Goal: Transaction & Acquisition: Subscribe to service/newsletter

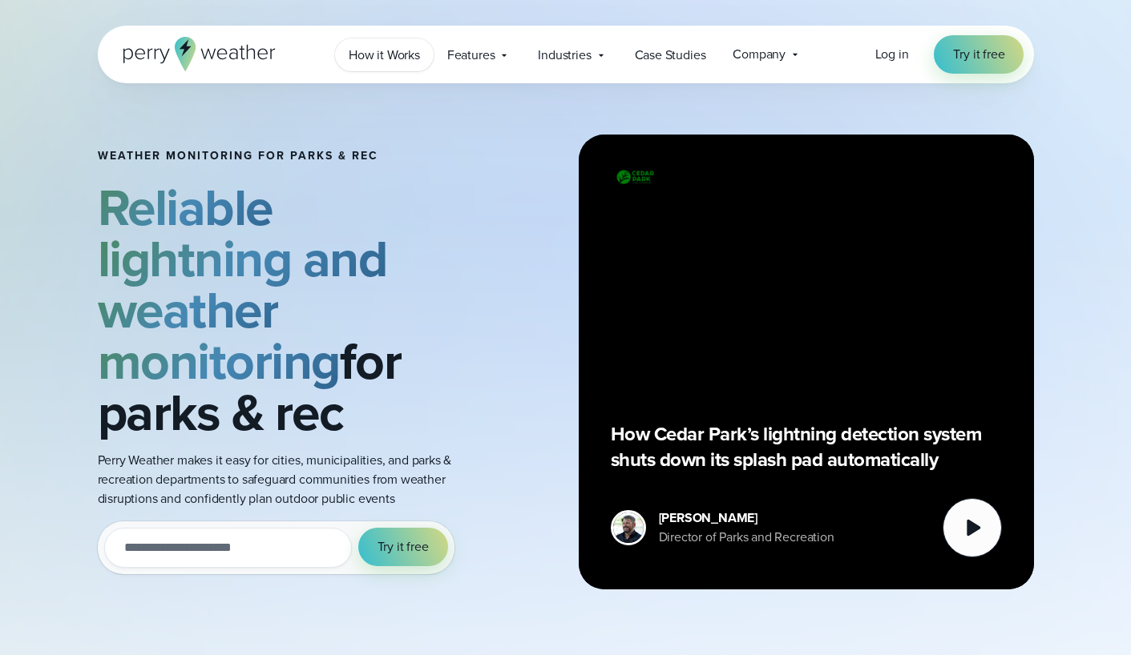
click at [389, 60] on span "How it Works" at bounding box center [384, 55] width 71 height 19
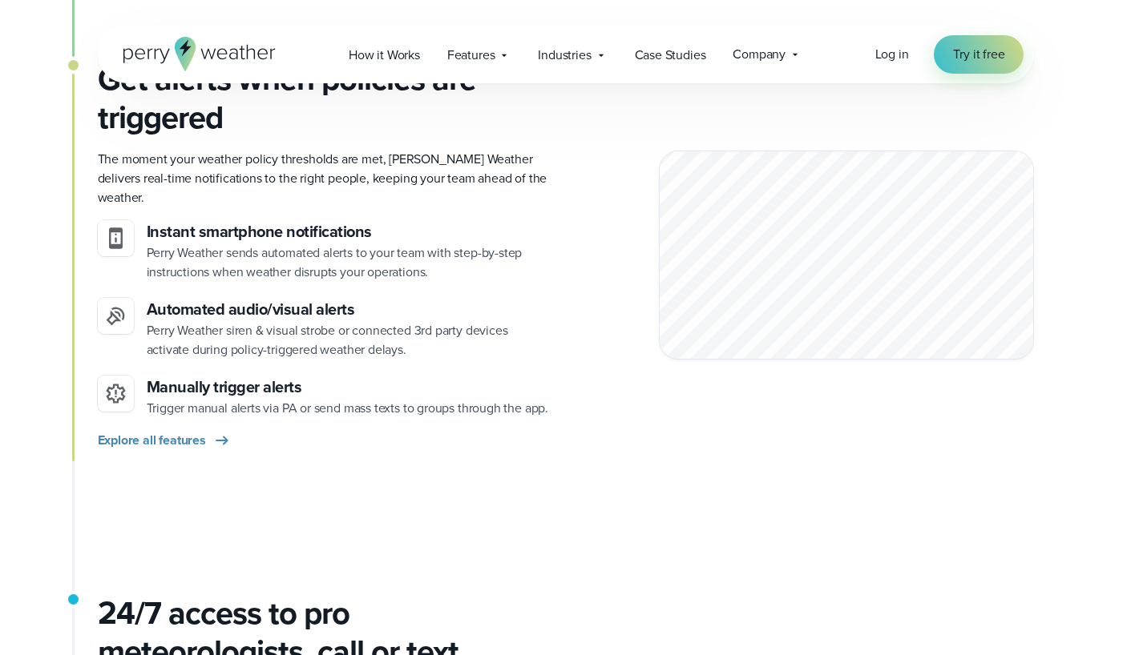
scroll to position [1716, 0]
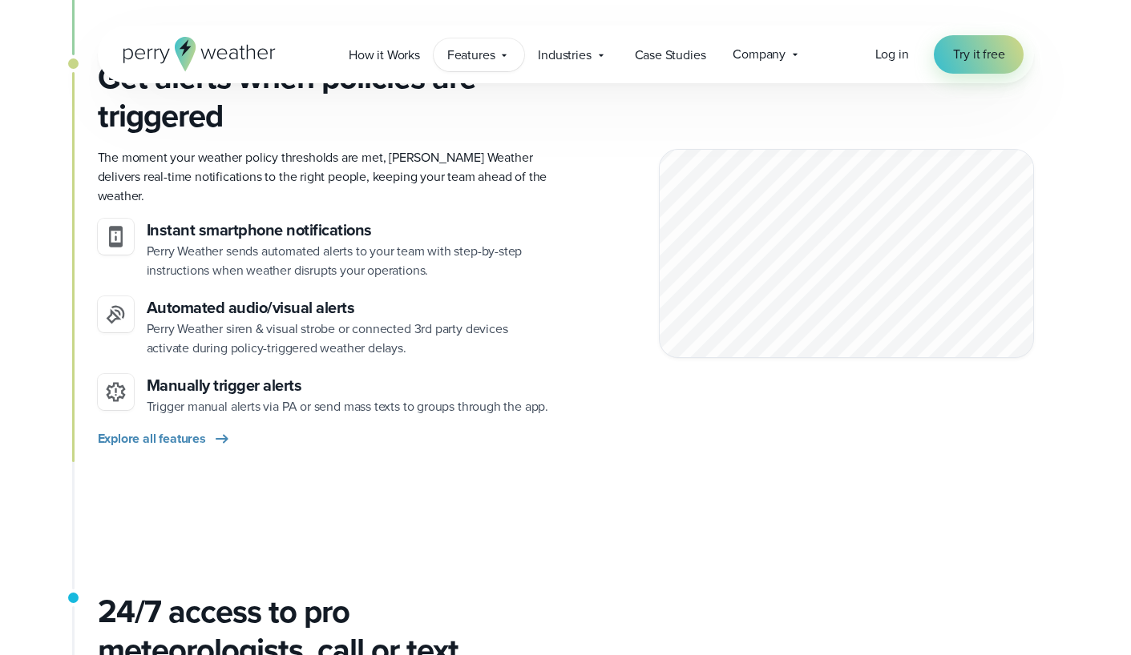
click at [492, 52] on span "Features" at bounding box center [471, 55] width 48 height 19
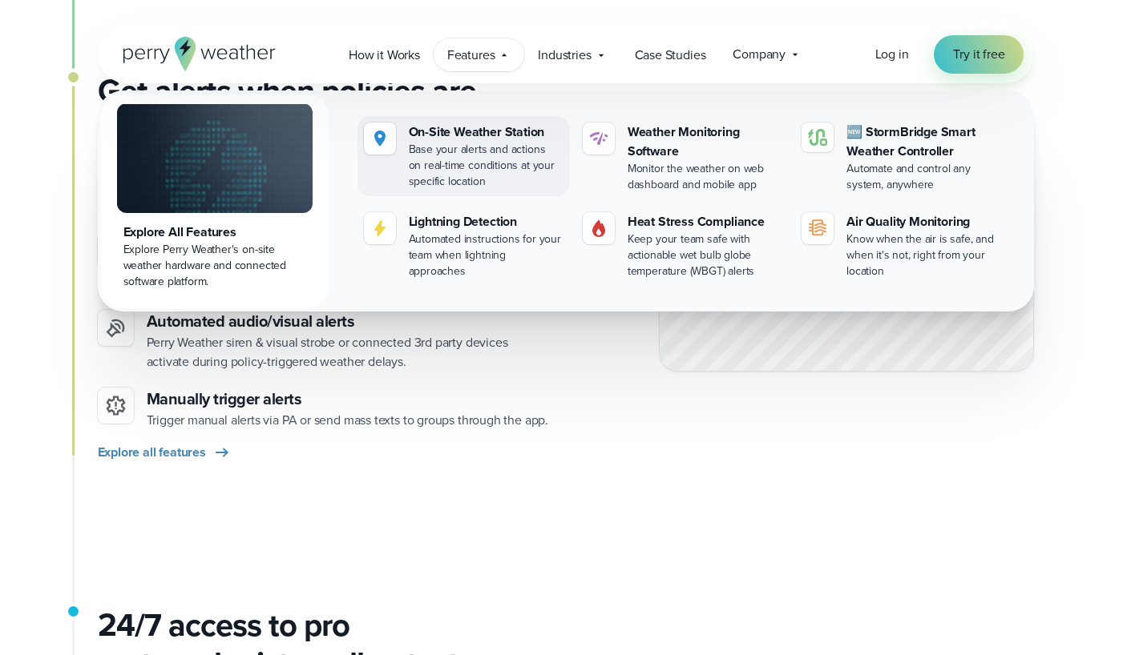
scroll to position [1691, 0]
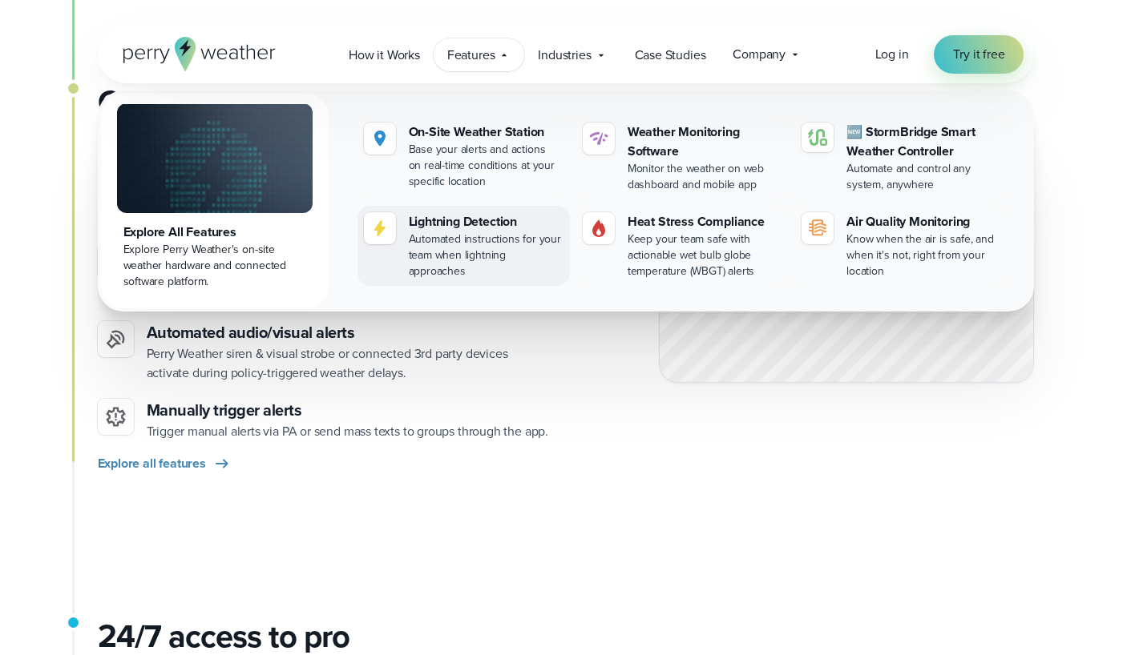
click at [415, 235] on div "Automated instructions for your team when lightning approaches" at bounding box center [486, 256] width 155 height 48
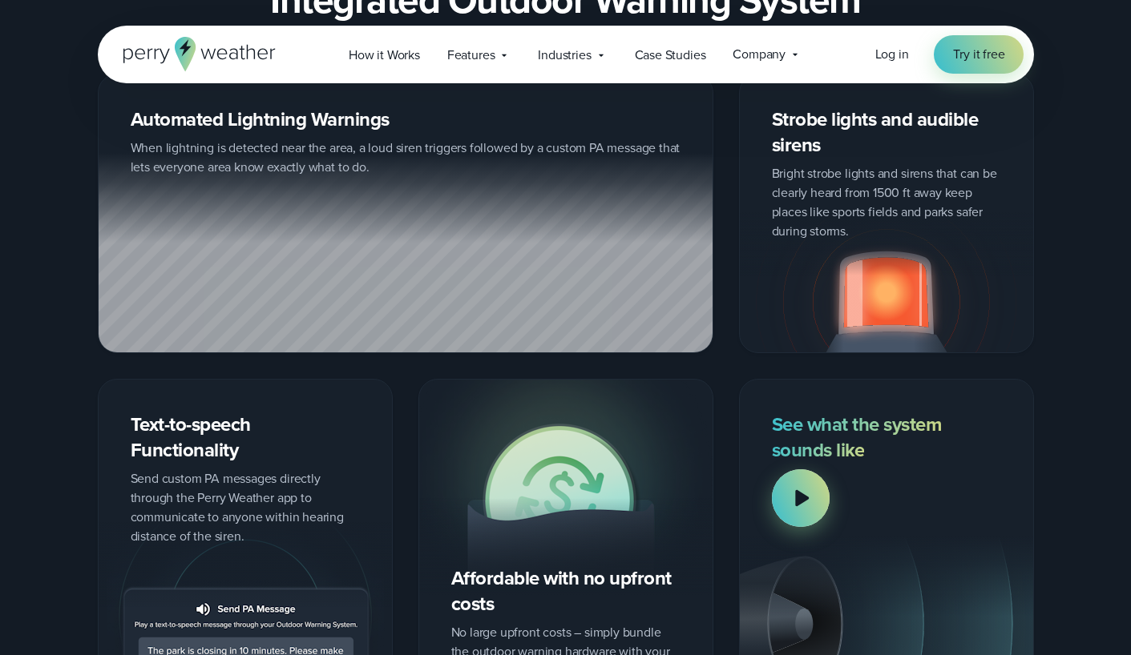
scroll to position [1984, 0]
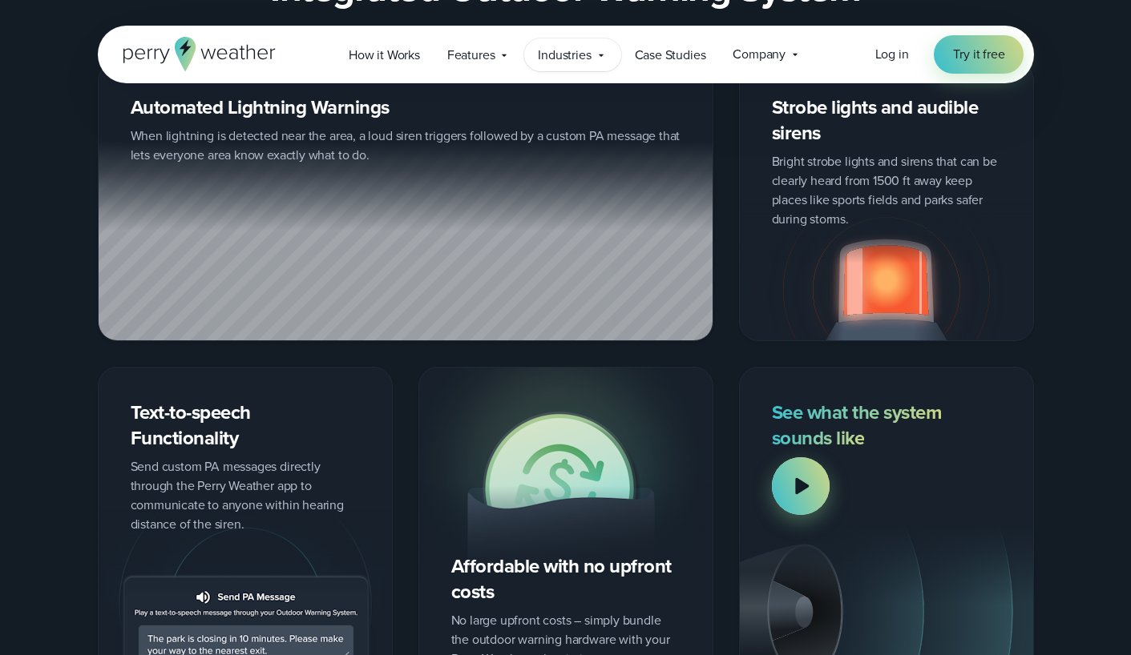
click at [573, 54] on span "Industries" at bounding box center [564, 55] width 53 height 19
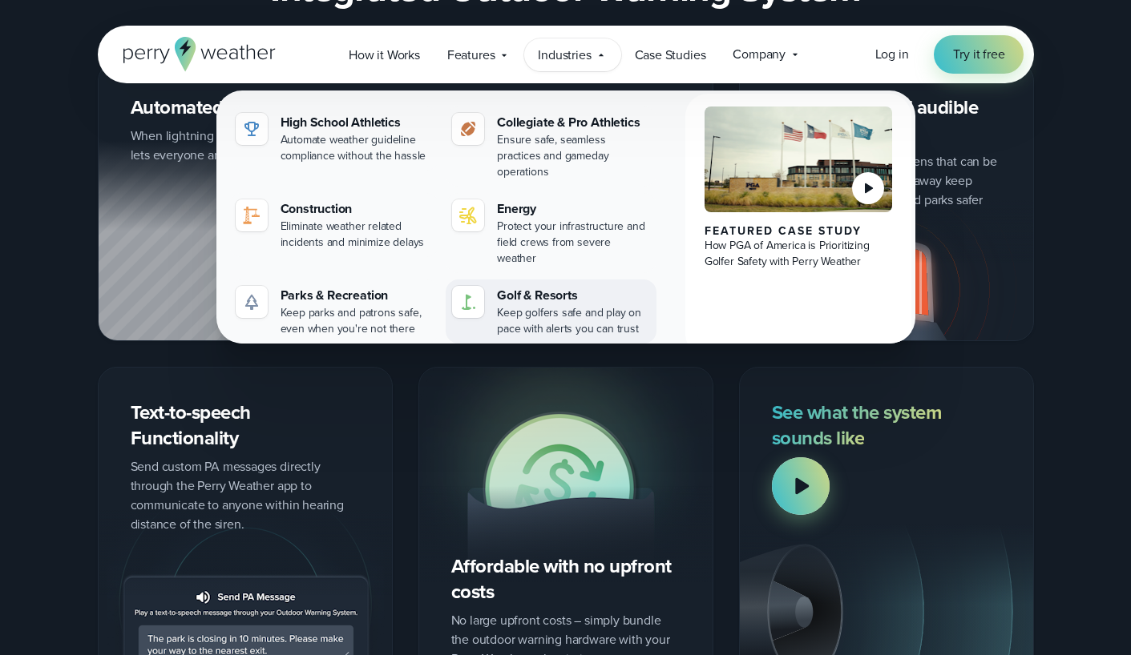
click at [522, 286] on div "Golf & Resorts" at bounding box center [573, 295] width 153 height 19
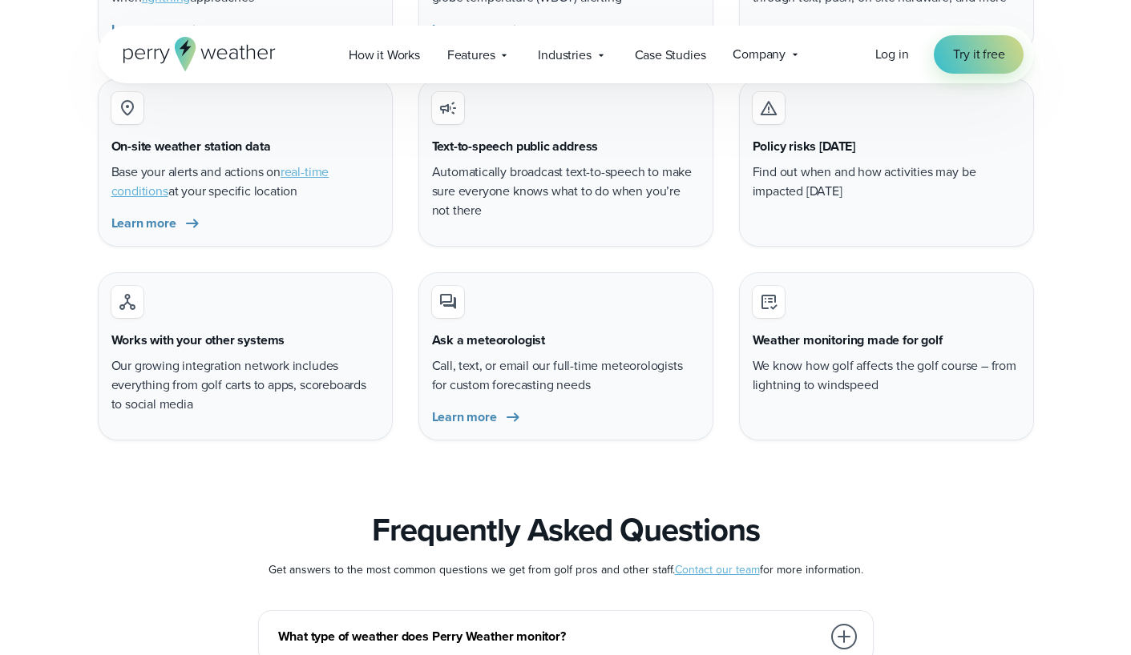
scroll to position [5825, 0]
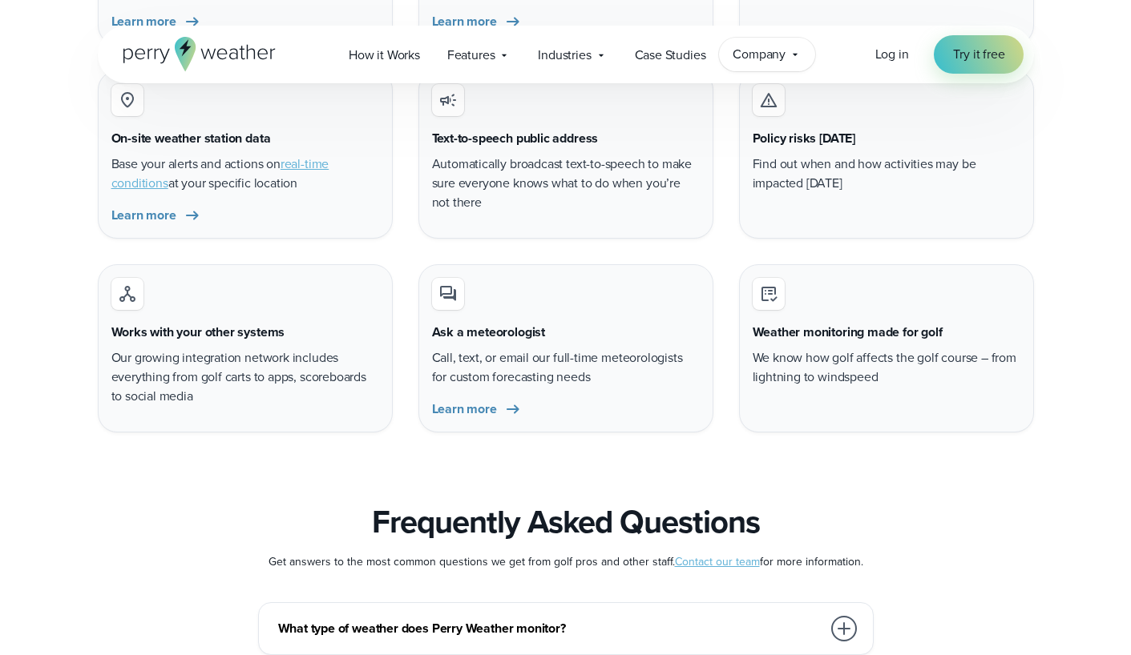
click at [761, 60] on span "Company" at bounding box center [758, 54] width 53 height 19
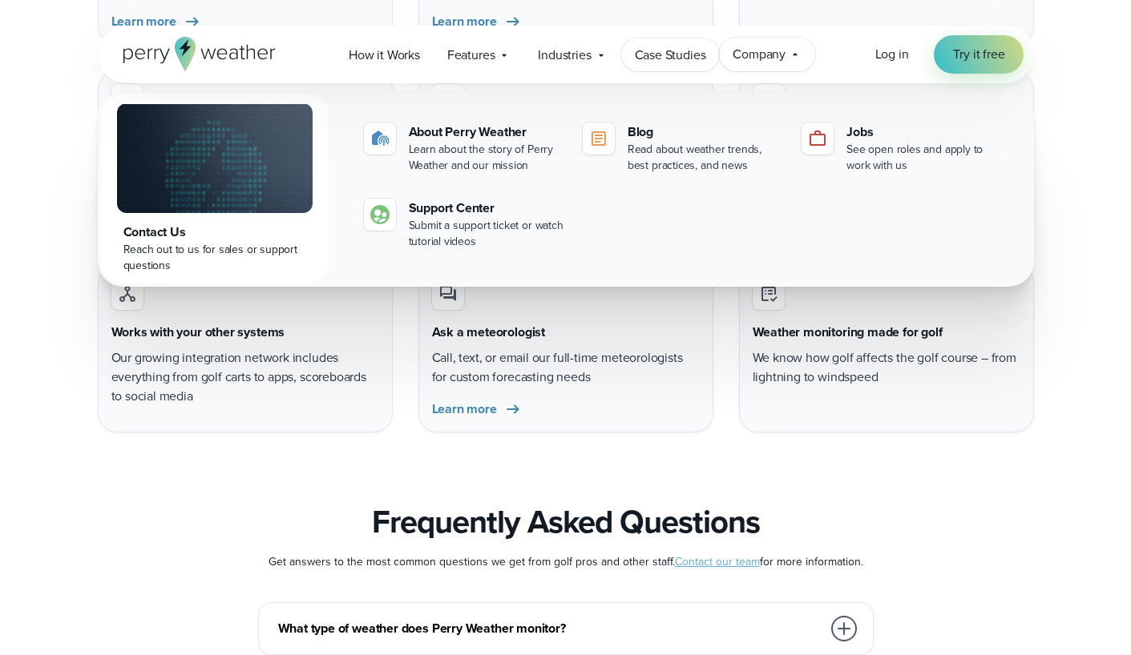
click at [702, 53] on span "Case Studies" at bounding box center [670, 55] width 71 height 19
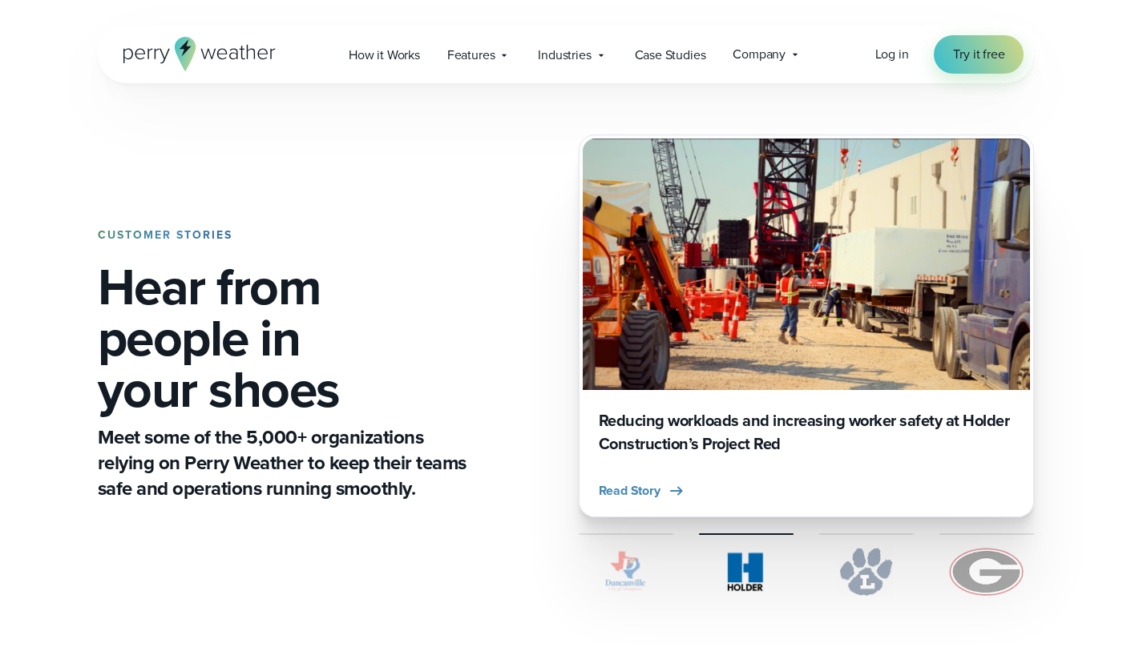
scroll to position [4399, 0]
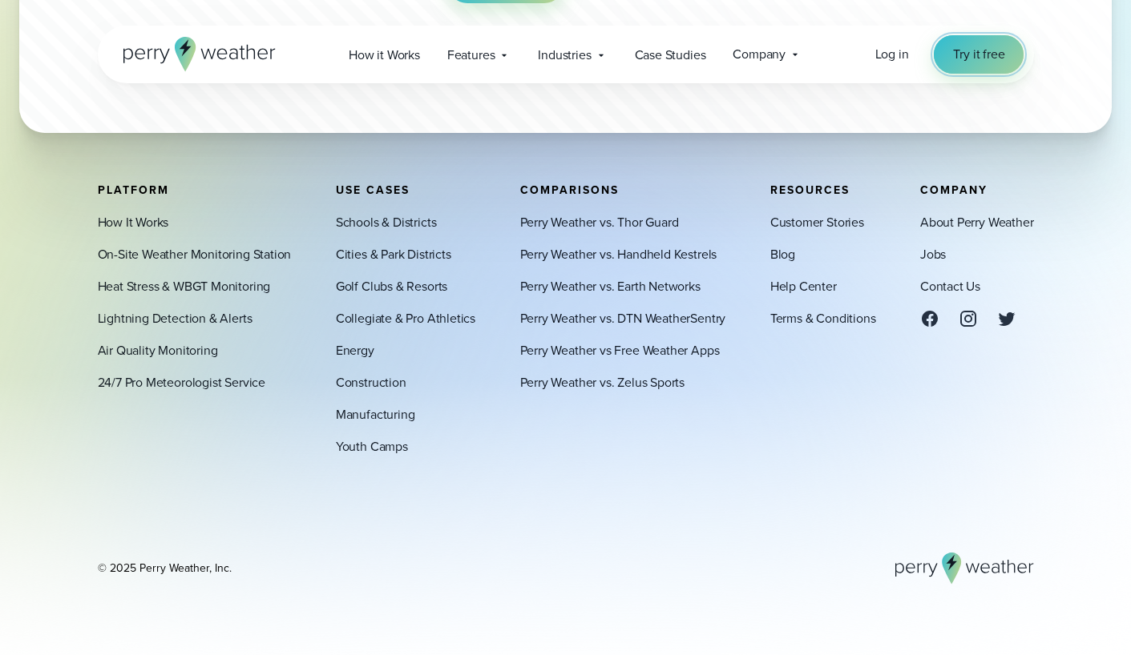
click at [967, 58] on span "Try it free" at bounding box center [978, 54] width 51 height 19
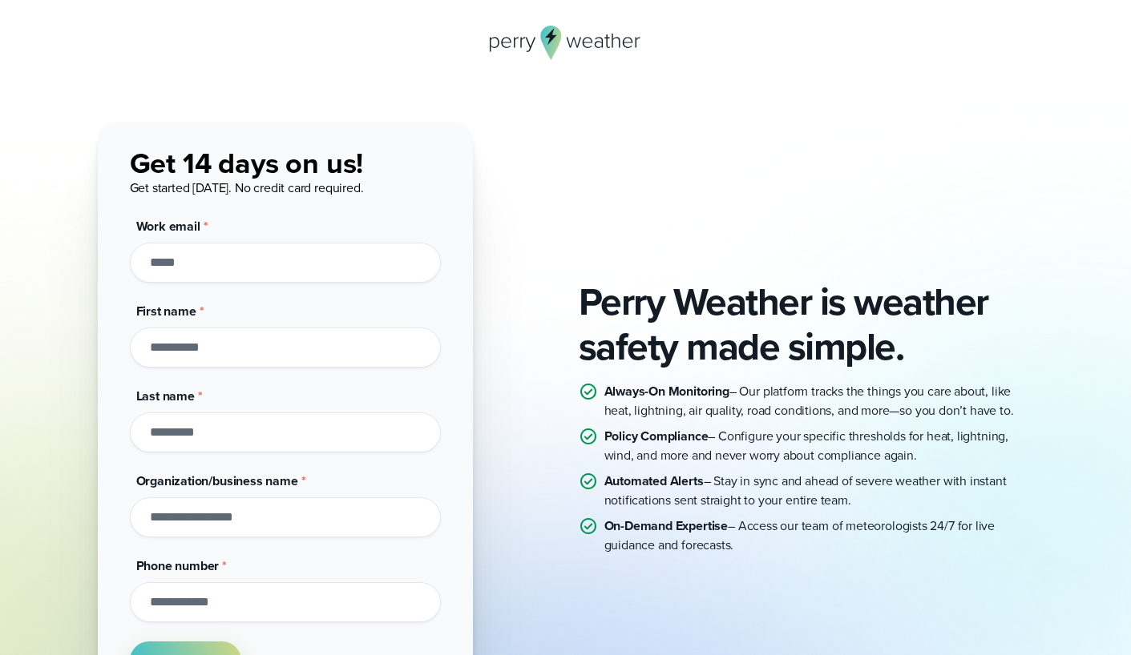
scroll to position [91, 0]
